Goal: Transaction & Acquisition: Purchase product/service

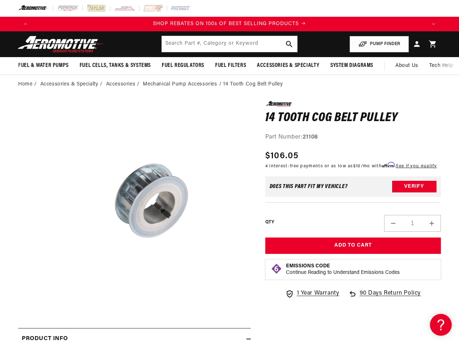
click at [58, 294] on button "Open media 1 in modal" at bounding box center [58, 294] width 0 height 0
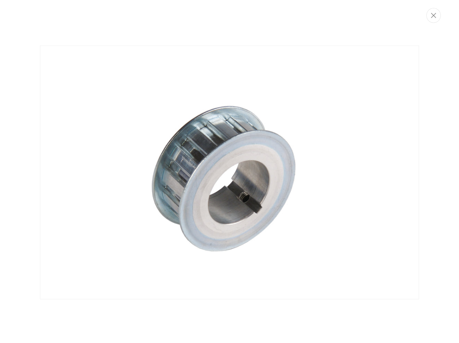
click at [25, 24] on div "Media gallery" at bounding box center [229, 171] width 459 height 343
click at [434, 24] on icon "Translation missing: en.sections.announcements.next_announcement" at bounding box center [434, 24] width 4 height 2
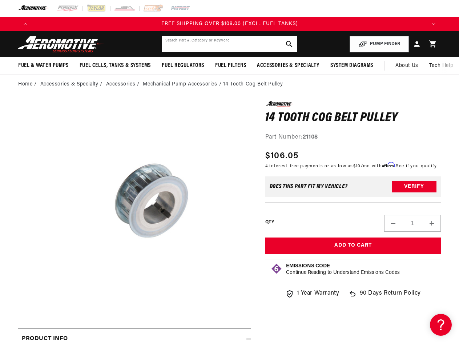
click at [229, 44] on input "text" at bounding box center [229, 44] width 135 height 16
click at [380, 44] on button "PUMP FINDER" at bounding box center [379, 44] width 59 height 16
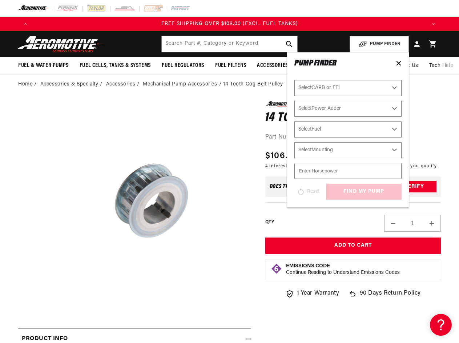
scroll to position [0, 200]
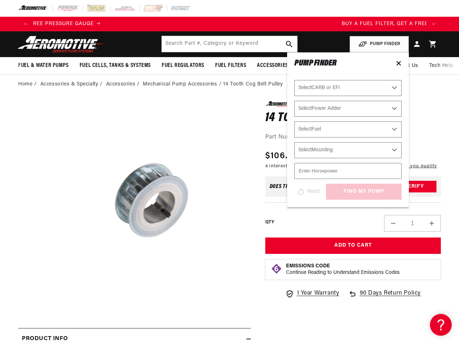
click at [43, 65] on span "Fuel & Water Pumps" at bounding box center [43, 66] width 51 height 8
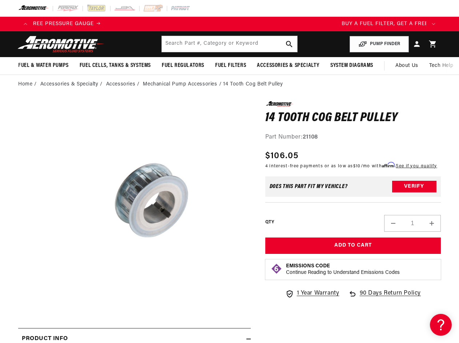
click at [115, 65] on span "Fuel Cells, Tanks & Systems" at bounding box center [115, 66] width 71 height 8
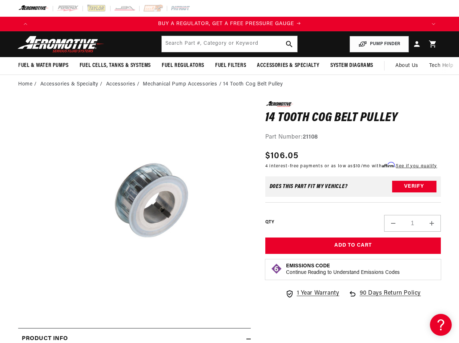
click at [183, 65] on span "Fuel Regulators" at bounding box center [183, 66] width 43 height 8
